Goal: Find specific page/section: Find specific page/section

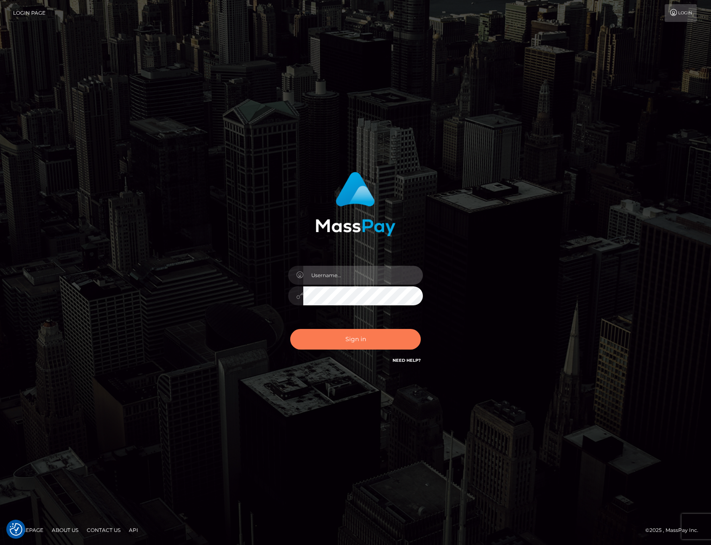
type input "jlogue"
click at [375, 344] on button "Sign in" at bounding box center [355, 339] width 131 height 21
type input "jlogue"
click at [385, 336] on button "Sign in" at bounding box center [355, 339] width 131 height 21
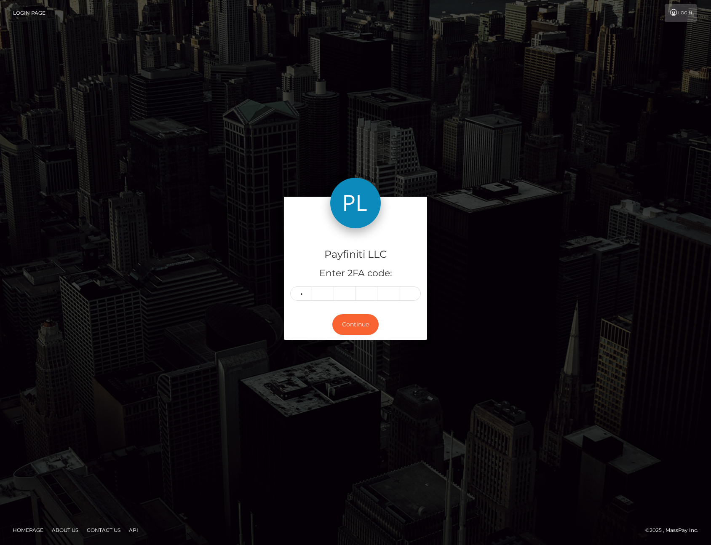
type input "9"
type input "3"
type input "1"
type input "0"
type input "7"
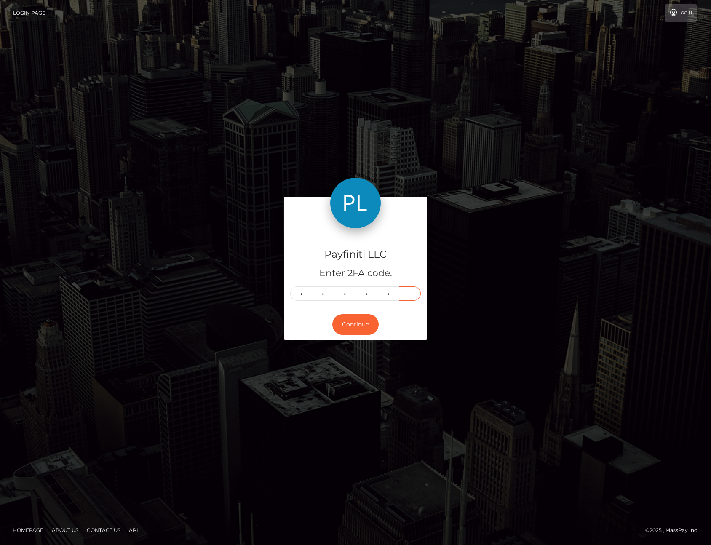
type input "2"
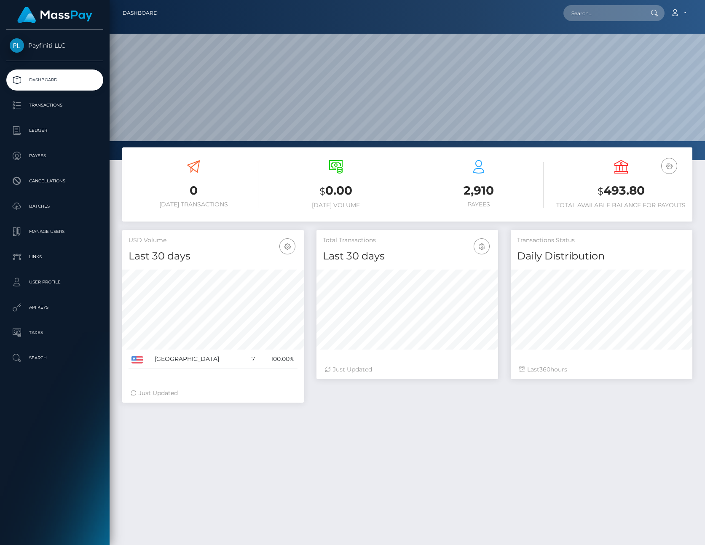
scroll to position [149, 182]
click at [37, 159] on p "Payees" at bounding box center [55, 155] width 90 height 13
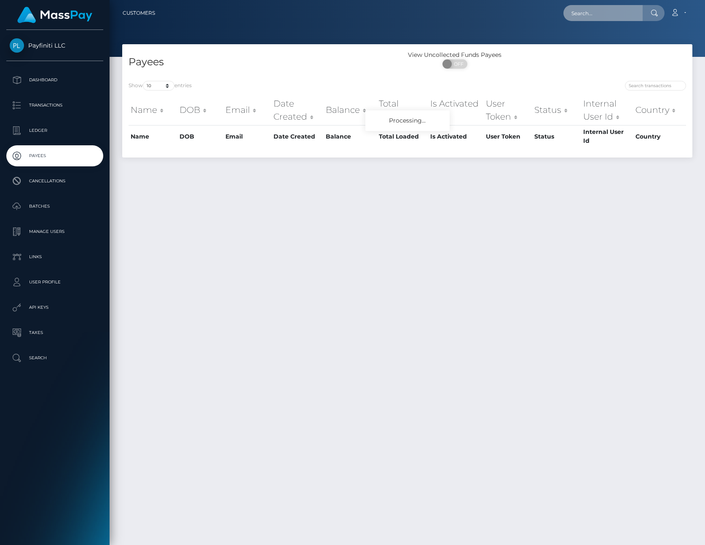
click at [598, 13] on input "text" at bounding box center [602, 13] width 79 height 16
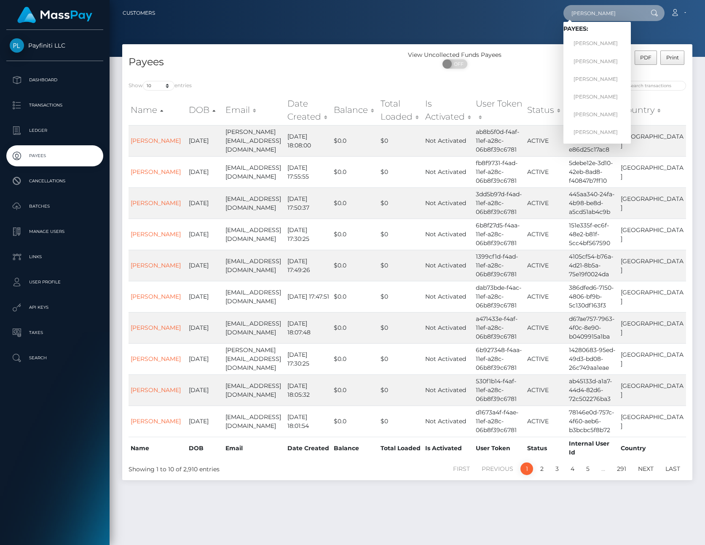
type input "terry"
click at [606, 47] on link "TERRY KELLEY" at bounding box center [596, 44] width 67 height 16
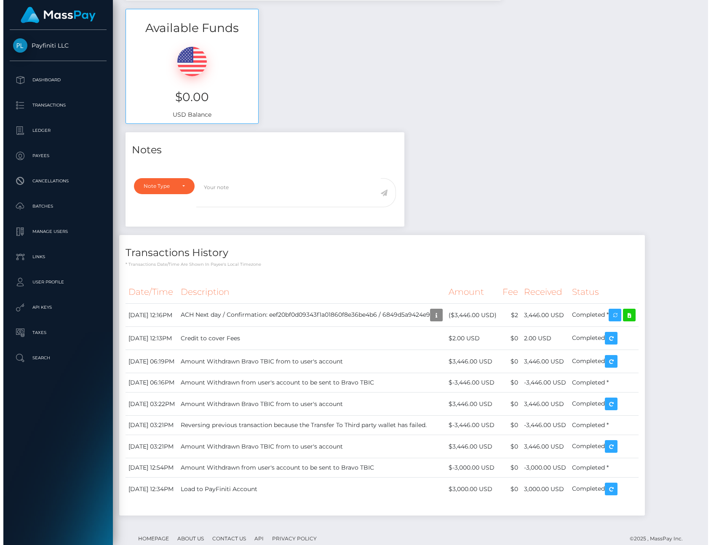
scroll to position [277, 0]
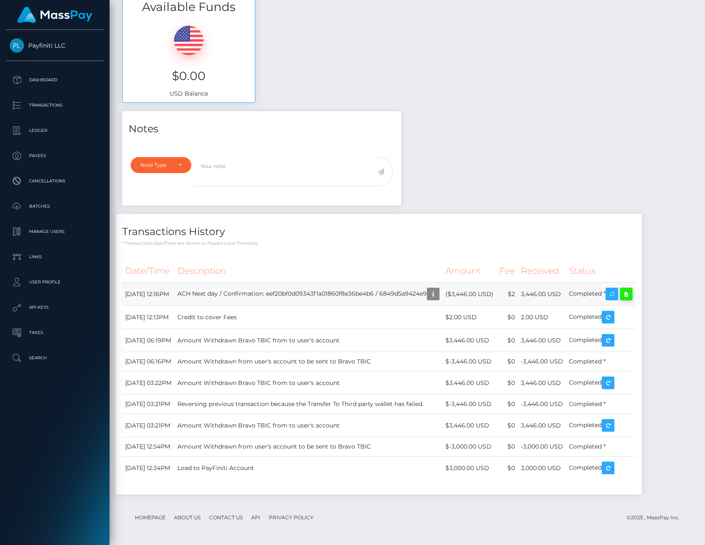
click at [631, 294] on icon at bounding box center [626, 294] width 10 height 11
click at [438, 294] on icon "button" at bounding box center [433, 294] width 10 height 11
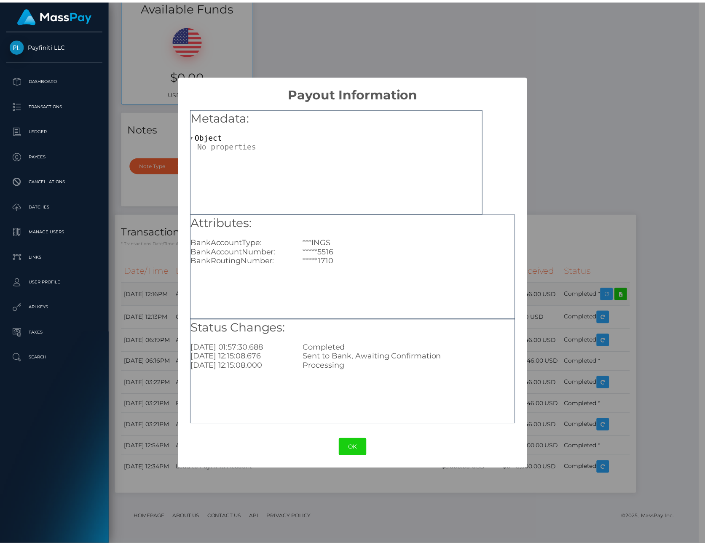
scroll to position [421019, 420938]
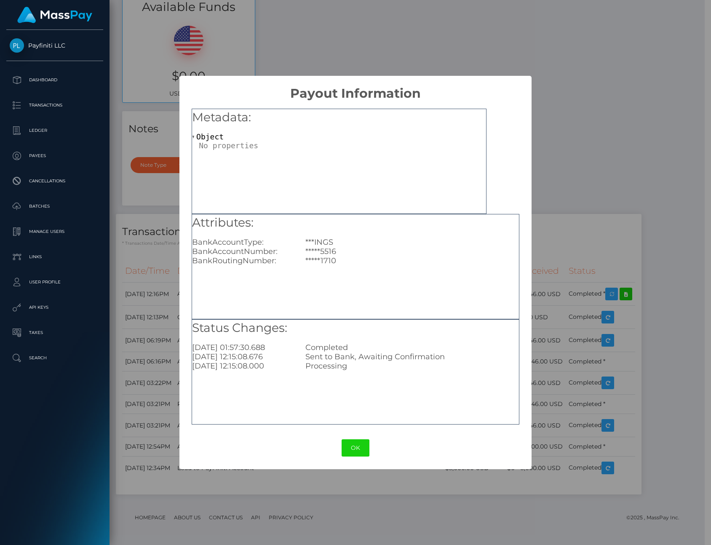
click at [606, 87] on div "× Payout Information Metadata: Object Attributes: BankAccountType: ***INGS Bank…" at bounding box center [355, 272] width 711 height 545
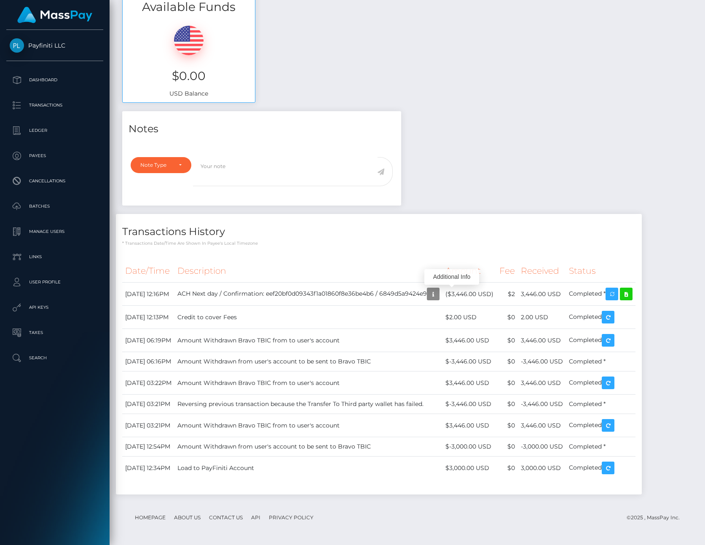
click at [522, 129] on div "Notes Note Type Compliance Clear Compliance General Note Type" at bounding box center [407, 307] width 582 height 392
